Goal: Communication & Community: Answer question/provide support

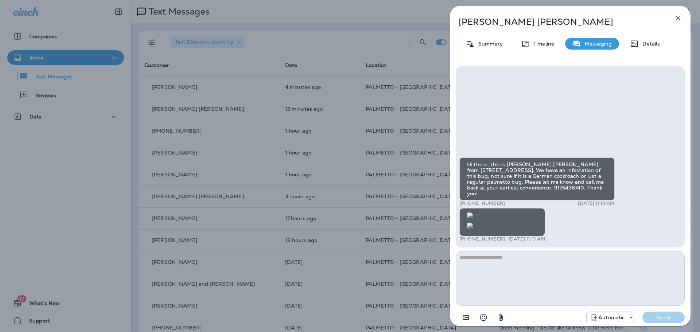
scroll to position [-263, 0]
click at [679, 20] on icon "button" at bounding box center [678, 18] width 9 height 9
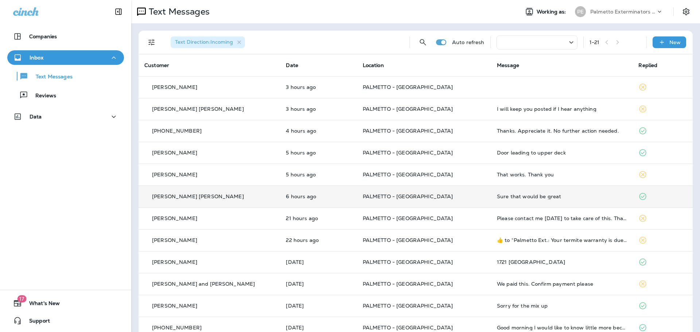
click at [169, 197] on p "[PERSON_NAME] [PERSON_NAME]" at bounding box center [198, 197] width 92 height 6
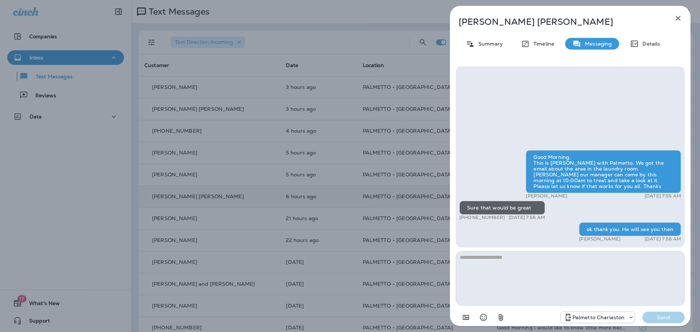
click at [680, 15] on icon "button" at bounding box center [678, 18] width 9 height 9
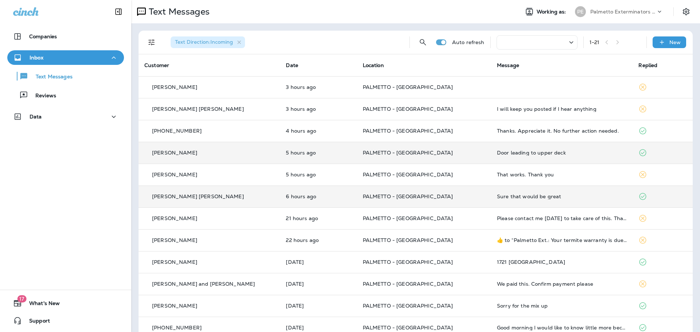
click at [165, 154] on p "[PERSON_NAME]" at bounding box center [174, 153] width 45 height 6
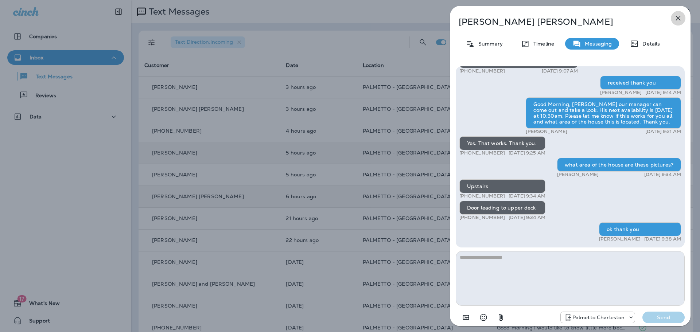
click at [678, 18] on icon "button" at bounding box center [678, 18] width 5 height 5
